Goal: Check status: Check status

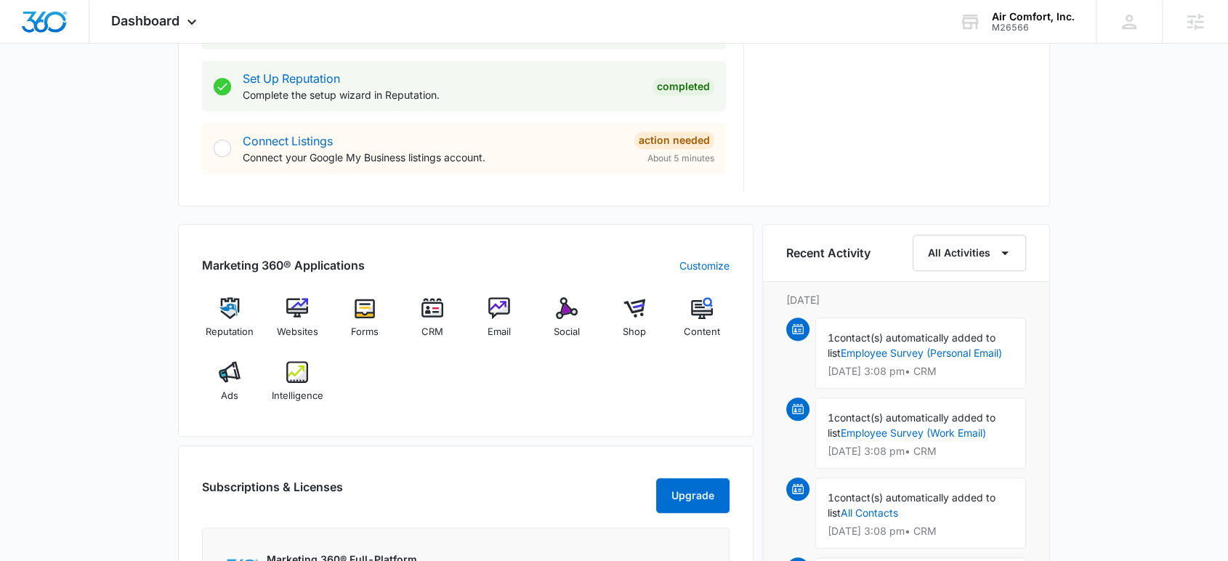
scroll to position [726, 0]
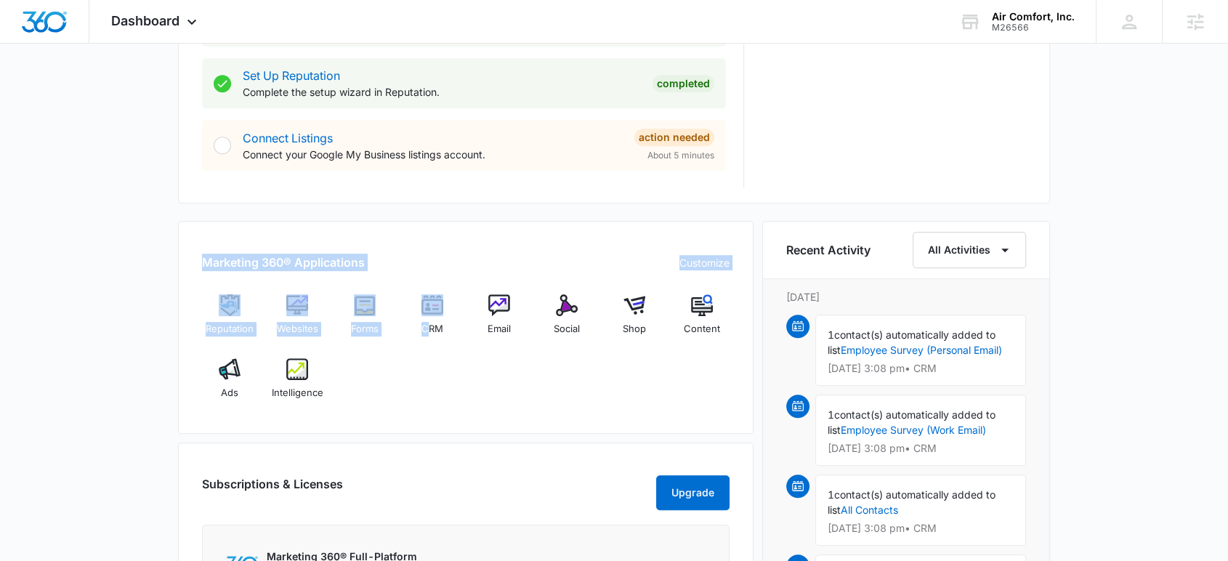
drag, startPoint x: 192, startPoint y: 262, endPoint x: 424, endPoint y: 417, distance: 279.6
click at [424, 417] on div "Marketing 360® Applications Customize Reputation Websites Forms CRM Email Socia…" at bounding box center [465, 327] width 575 height 213
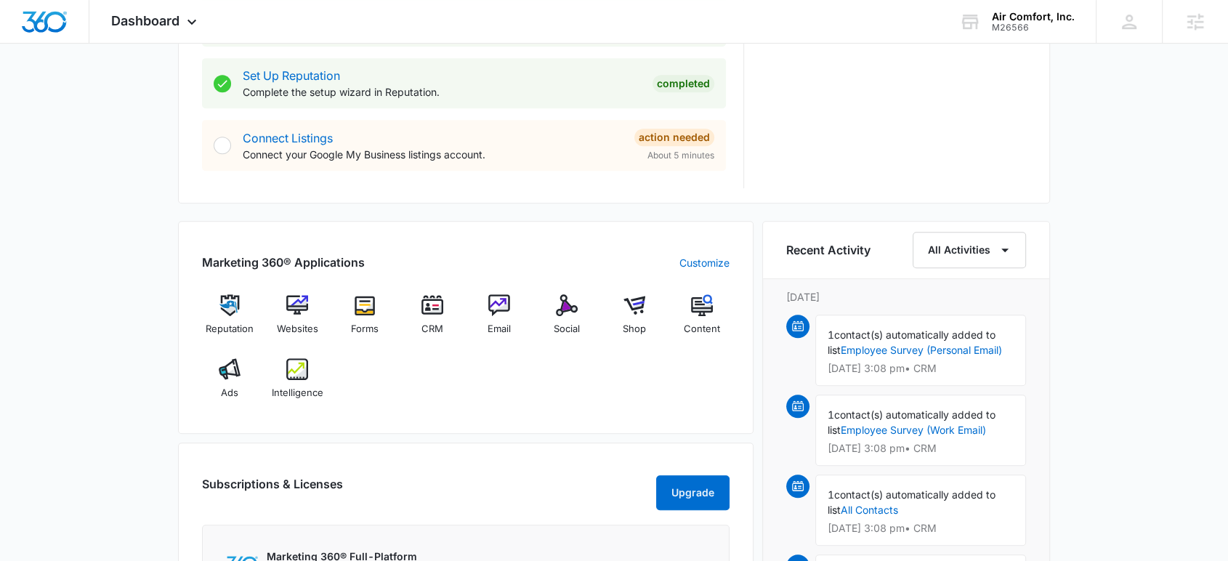
click at [447, 391] on div "Reputation Websites Forms CRM Email Social Shop Content Ads Intelligence" at bounding box center [465, 352] width 527 height 116
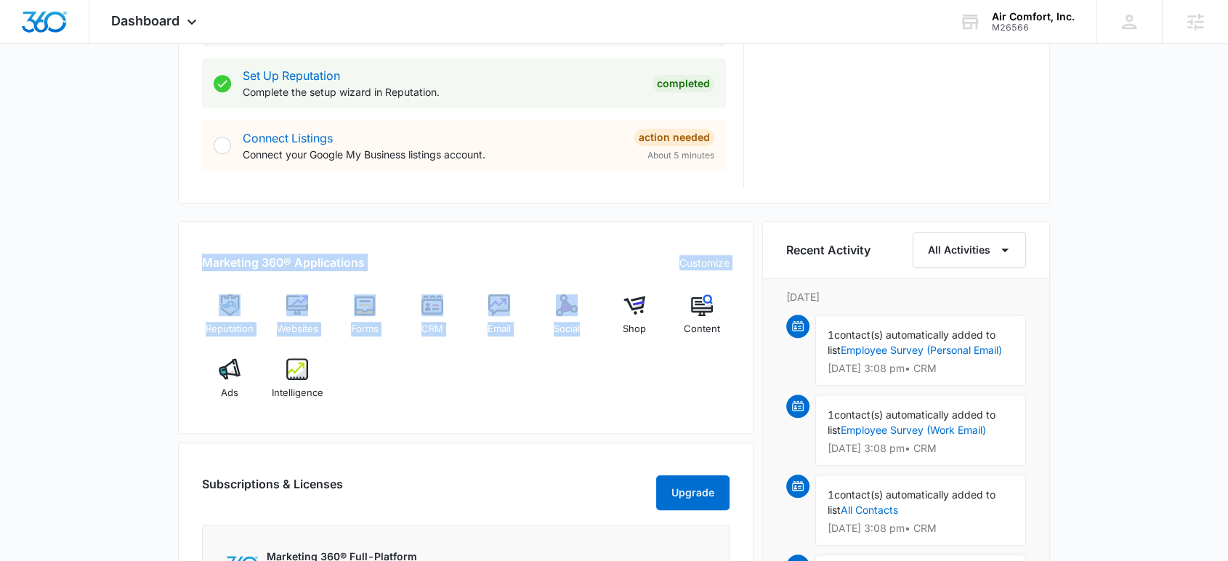
drag, startPoint x: 198, startPoint y: 262, endPoint x: 591, endPoint y: 405, distance: 418.9
click at [591, 405] on div "Marketing 360® Applications Customize Reputation Websites Forms CRM Email Socia…" at bounding box center [465, 327] width 575 height 213
click at [575, 388] on div "Reputation Websites Forms CRM Email Social Shop Content Ads Intelligence" at bounding box center [465, 352] width 527 height 116
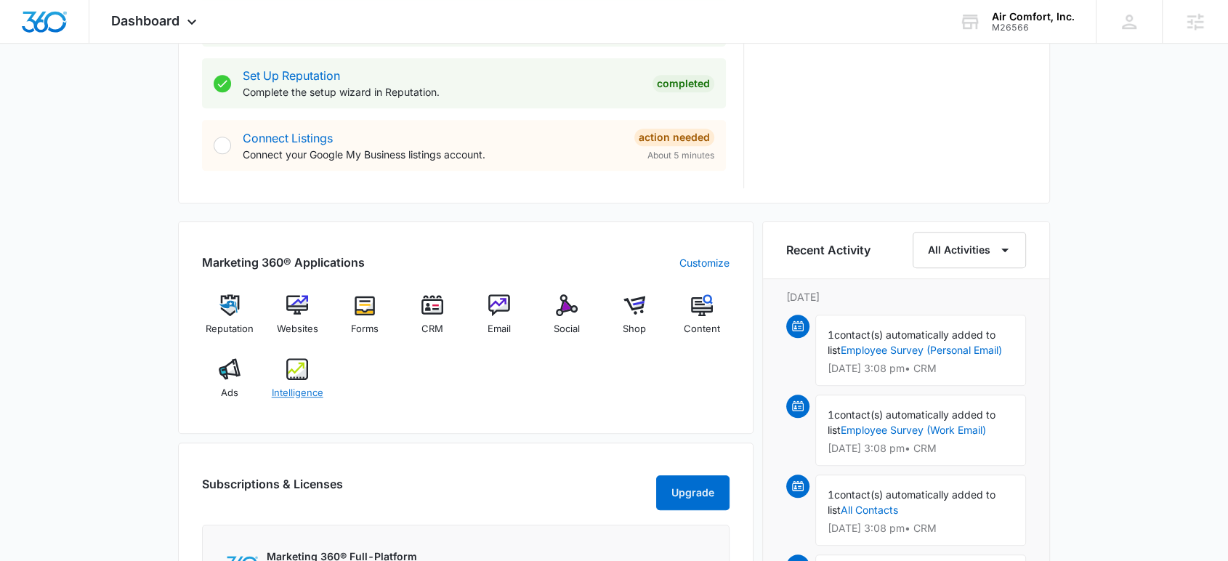
click at [293, 374] on img at bounding box center [297, 369] width 22 height 22
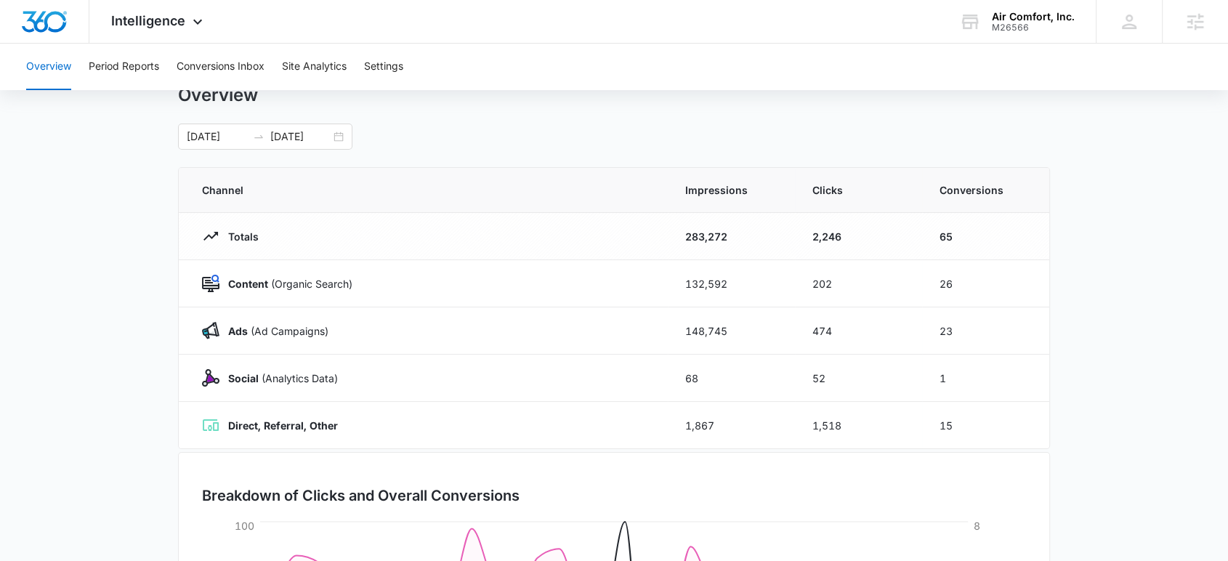
scroll to position [81, 0]
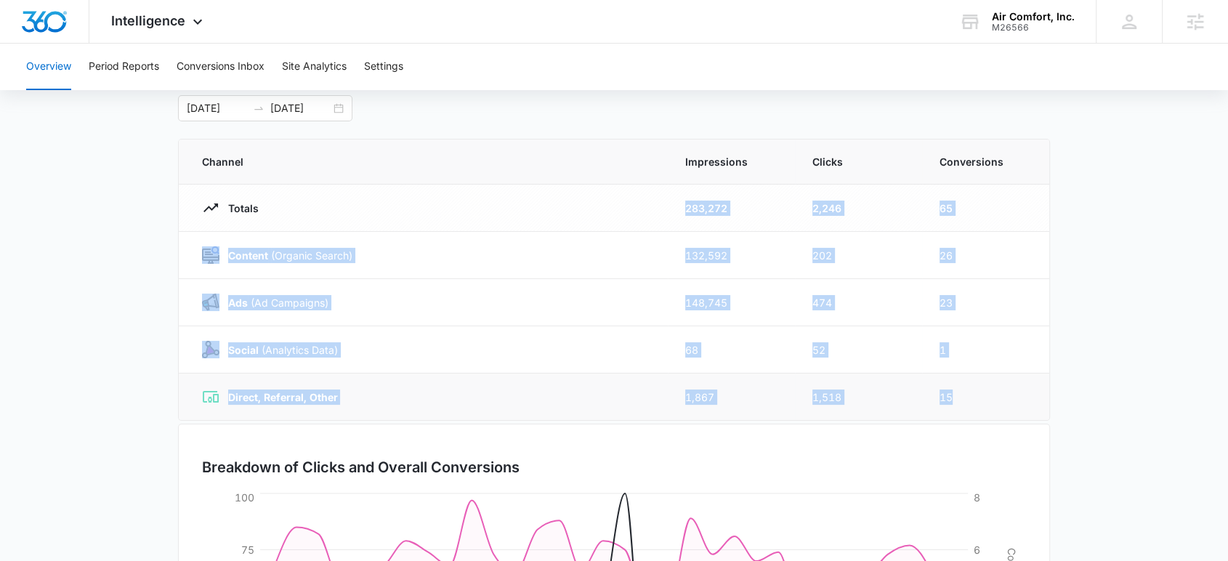
drag, startPoint x: 680, startPoint y: 206, endPoint x: 992, endPoint y: 402, distance: 368.6
click at [992, 402] on tbody "Totals 283,272 2,246 65 Content (Organic Search) 132,592 202 26 Ads ([PERSON_NA…" at bounding box center [614, 303] width 870 height 236
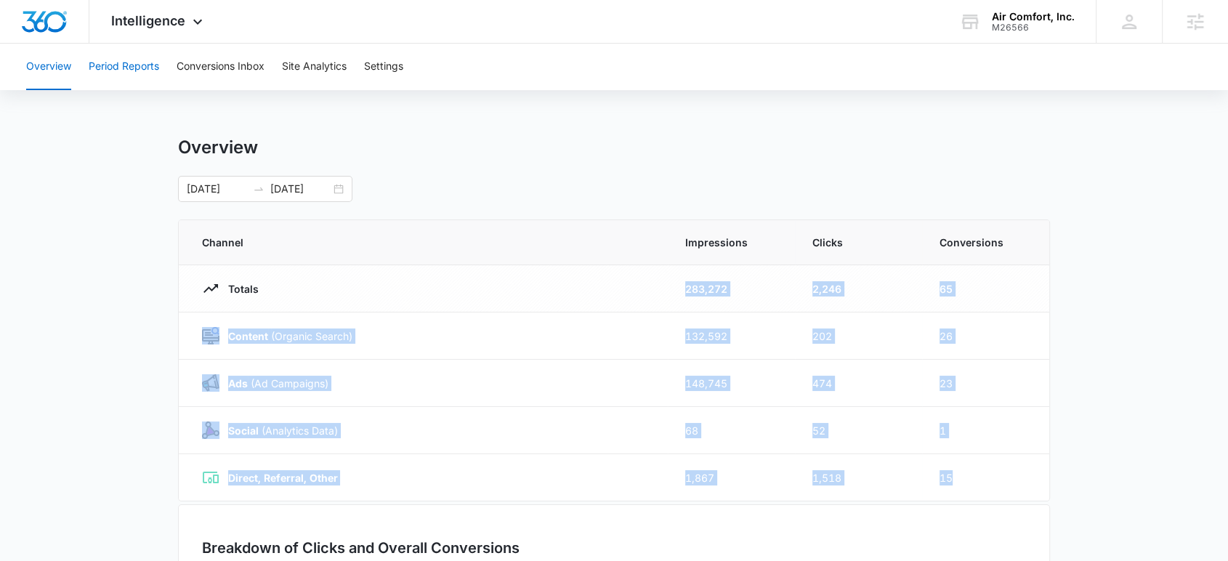
click at [145, 64] on button "Period Reports" at bounding box center [124, 67] width 70 height 46
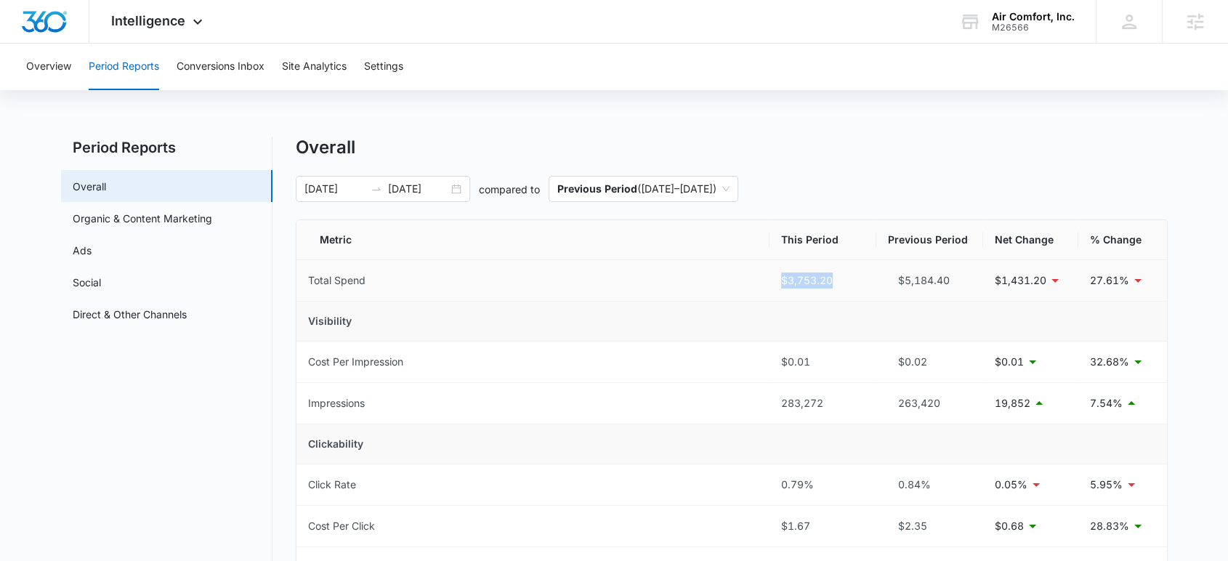
drag, startPoint x: 769, startPoint y: 285, endPoint x: 849, endPoint y: 288, distance: 79.9
click at [849, 288] on td "$3,753.20" at bounding box center [822, 280] width 107 height 41
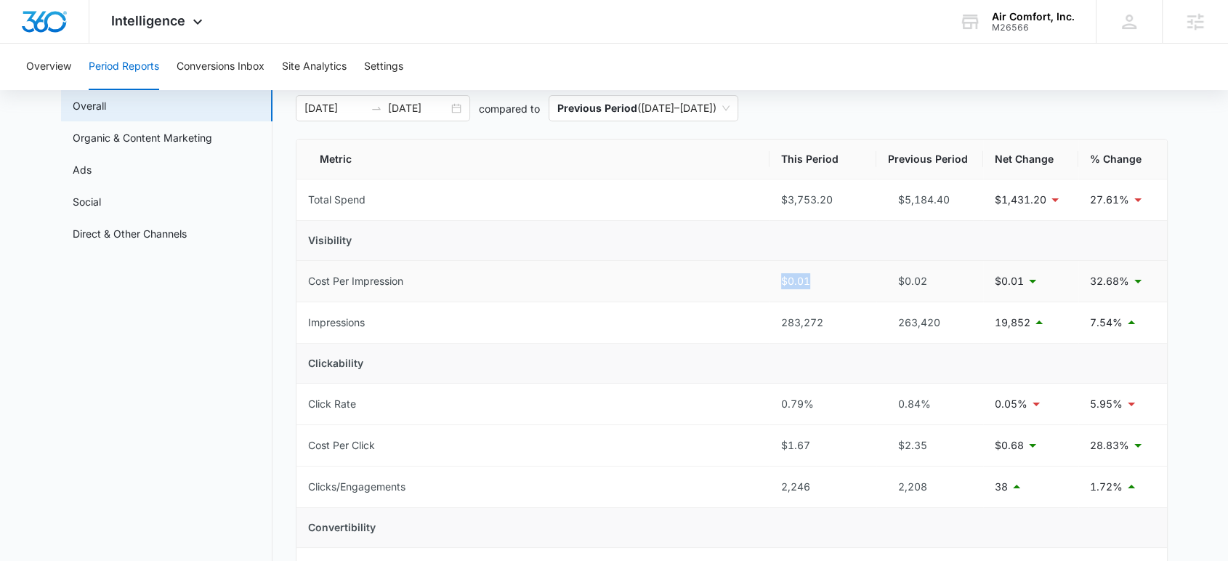
drag, startPoint x: 766, startPoint y: 281, endPoint x: 818, endPoint y: 283, distance: 51.6
click at [818, 283] on tr "Cost Per Impression $0.01 $0.02 $0.01 32.68%" at bounding box center [731, 281] width 870 height 41
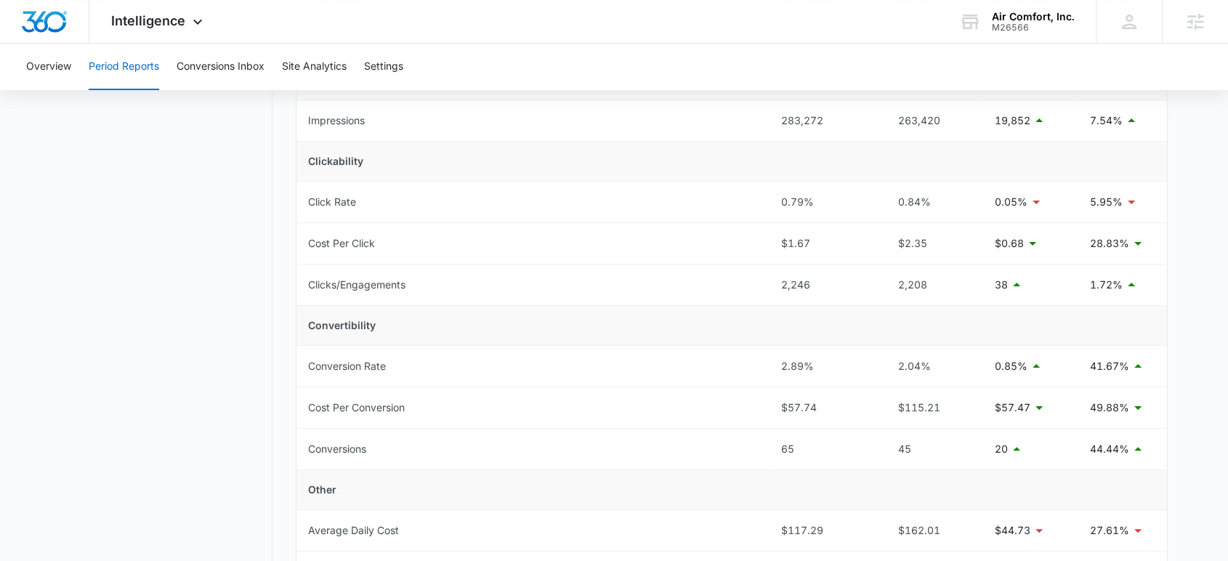
scroll to position [323, 0]
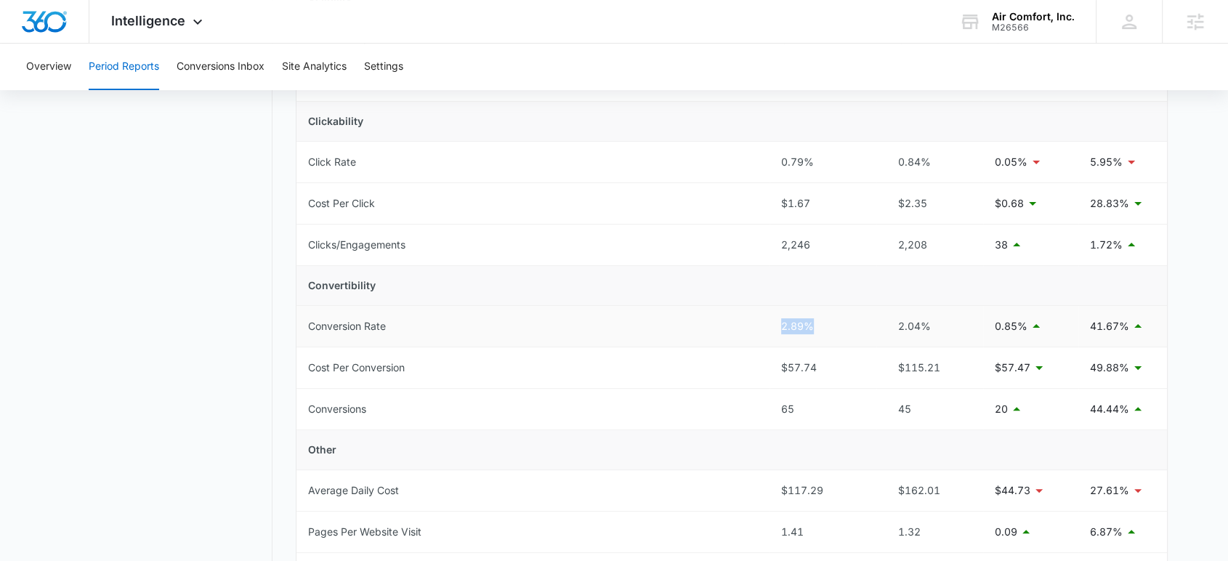
drag, startPoint x: 773, startPoint y: 318, endPoint x: 848, endPoint y: 317, distance: 75.6
click at [848, 317] on td "2.89%" at bounding box center [822, 326] width 107 height 41
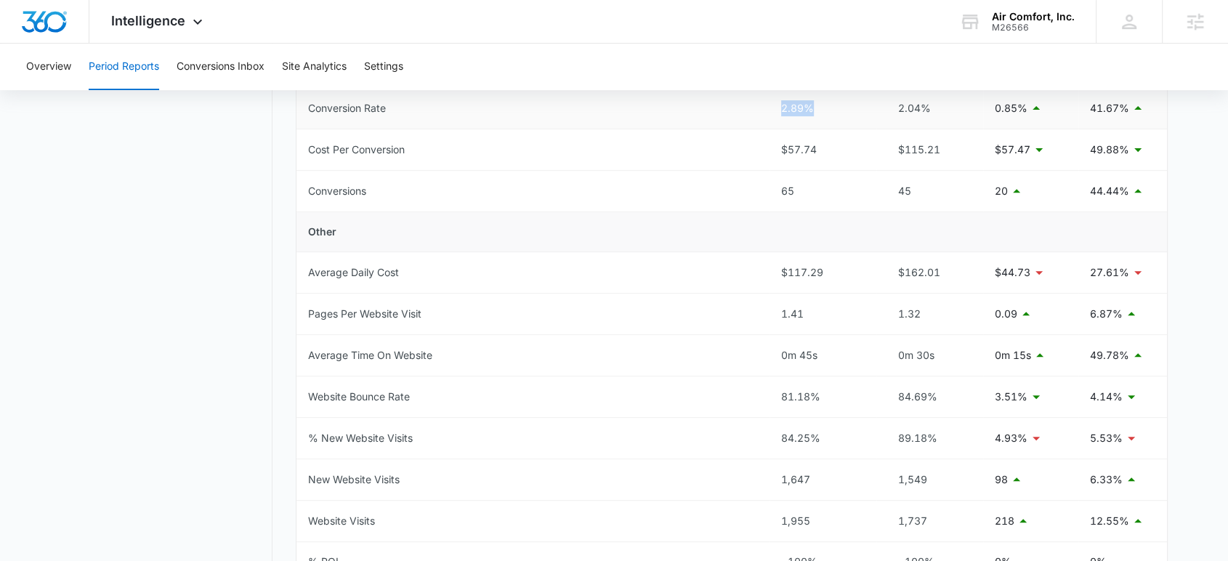
scroll to position [564, 0]
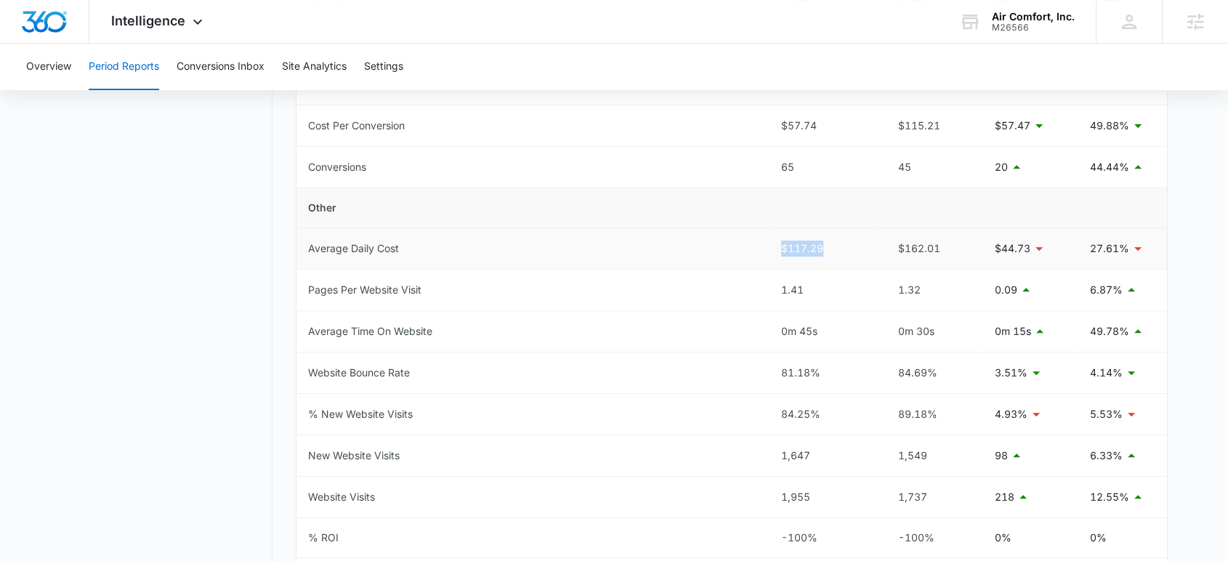
drag, startPoint x: 749, startPoint y: 245, endPoint x: 840, endPoint y: 249, distance: 91.6
click at [840, 249] on tr "Average Daily Cost $117.29 $162.01 $44.73 27.61%" at bounding box center [731, 248] width 870 height 41
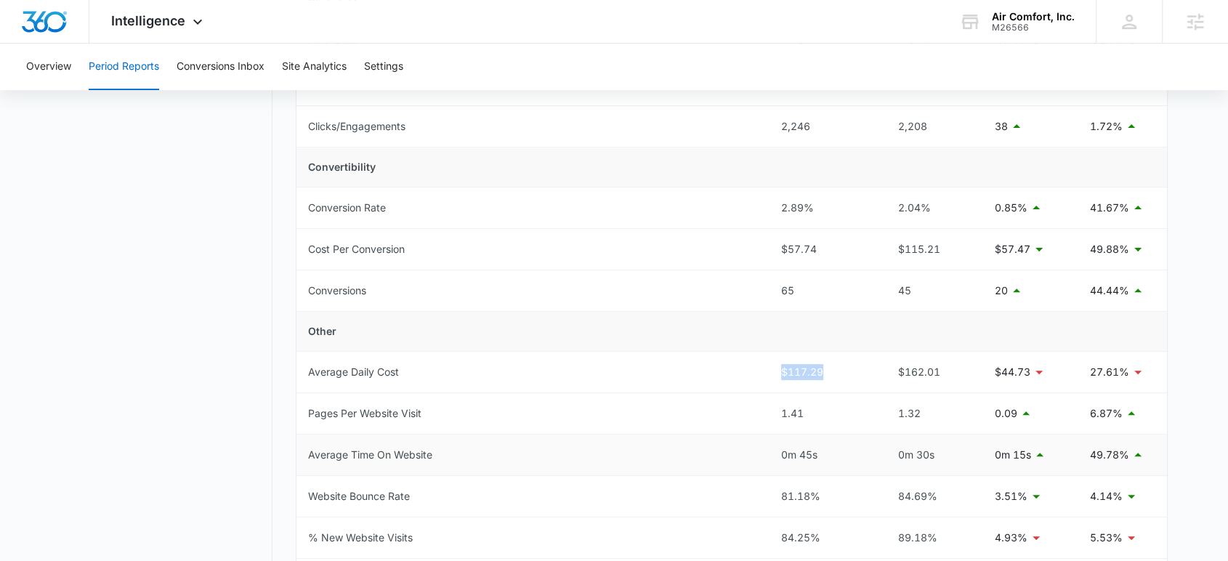
scroll to position [403, 0]
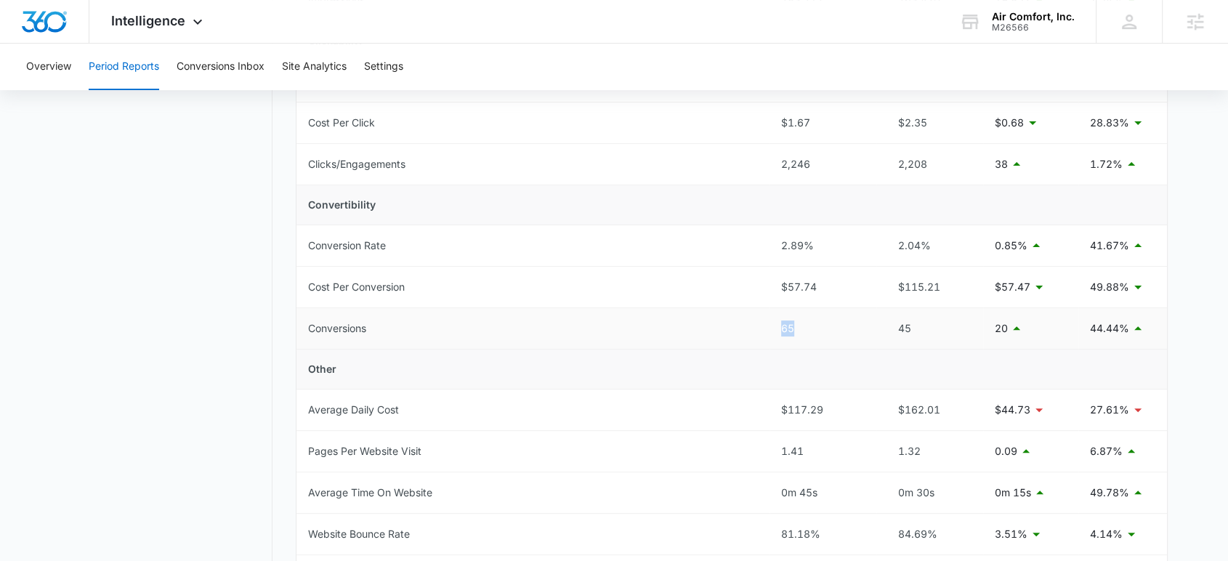
drag, startPoint x: 772, startPoint y: 324, endPoint x: 811, endPoint y: 322, distance: 38.6
click at [811, 322] on td "65" at bounding box center [822, 328] width 107 height 41
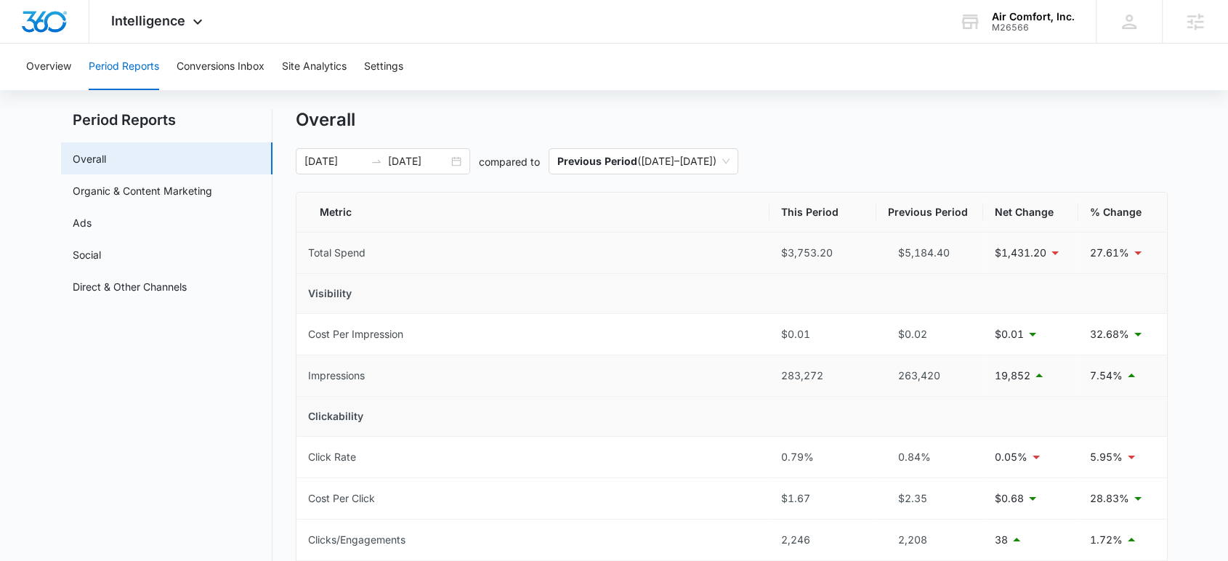
scroll to position [0, 0]
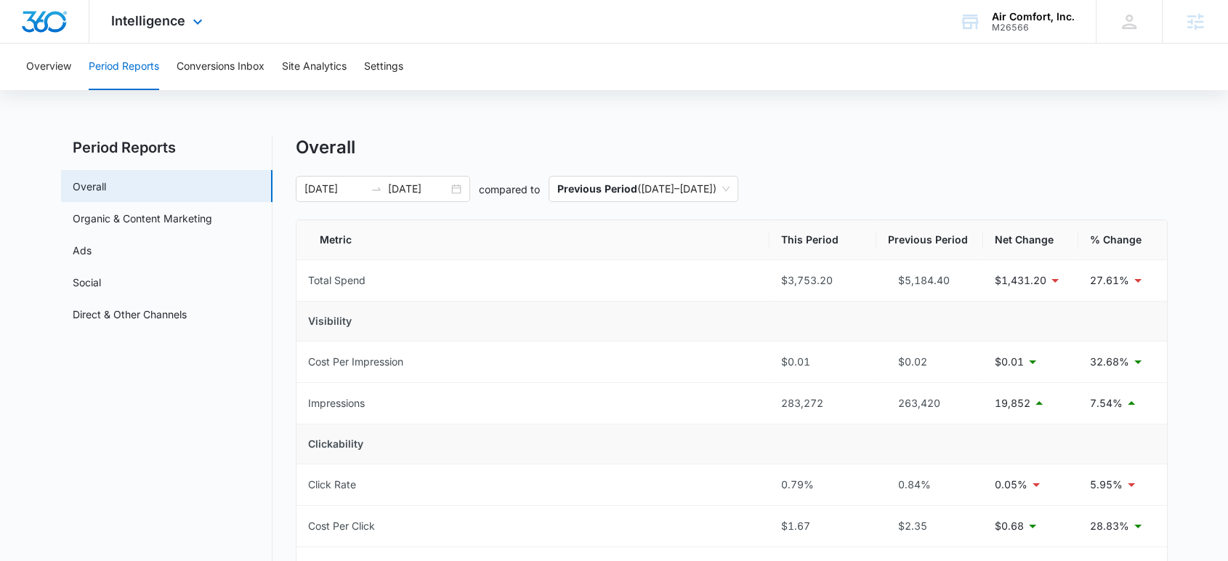
click at [49, 16] on img "Dashboard" at bounding box center [44, 22] width 46 height 22
